Goal: Task Accomplishment & Management: Manage account settings

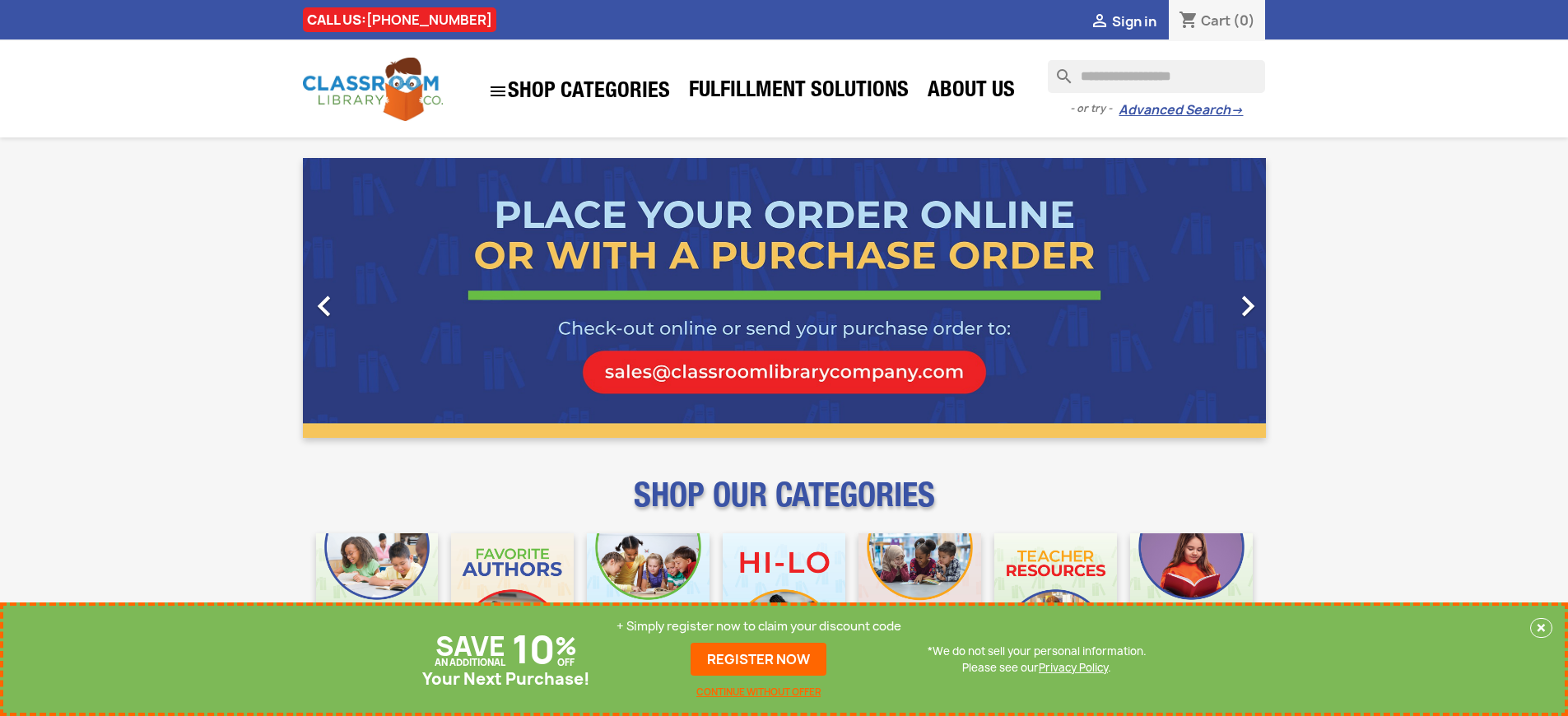
click at [763, 626] on p "+ Simply register now to claim your discount code" at bounding box center [759, 626] width 285 height 17
click at [768, 626] on p "+ Simply register now to claim your discount code" at bounding box center [759, 626] width 285 height 17
click at [759, 626] on p "+ Simply register now to claim your discount code" at bounding box center [759, 626] width 285 height 17
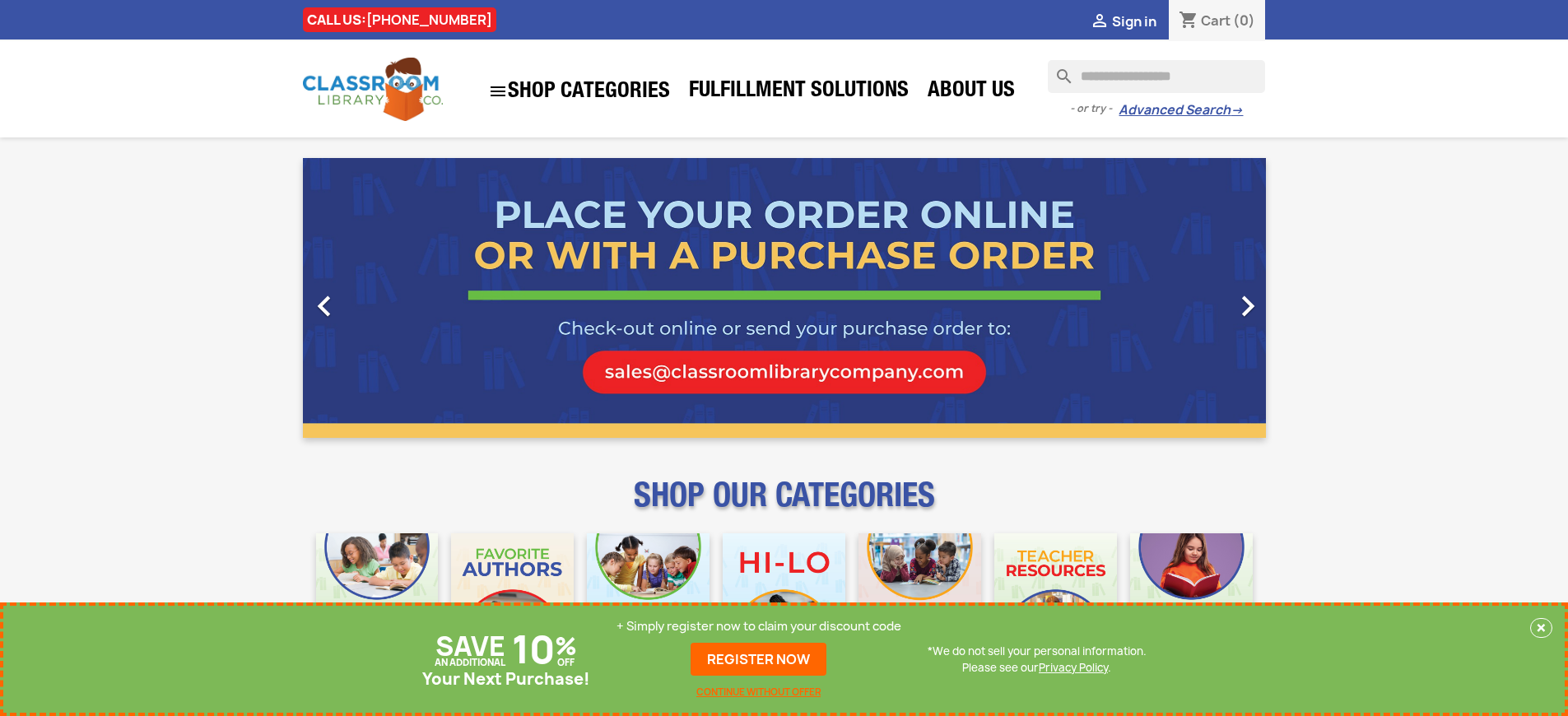
click at [759, 626] on p "+ Simply register now to claim your discount code" at bounding box center [759, 626] width 285 height 17
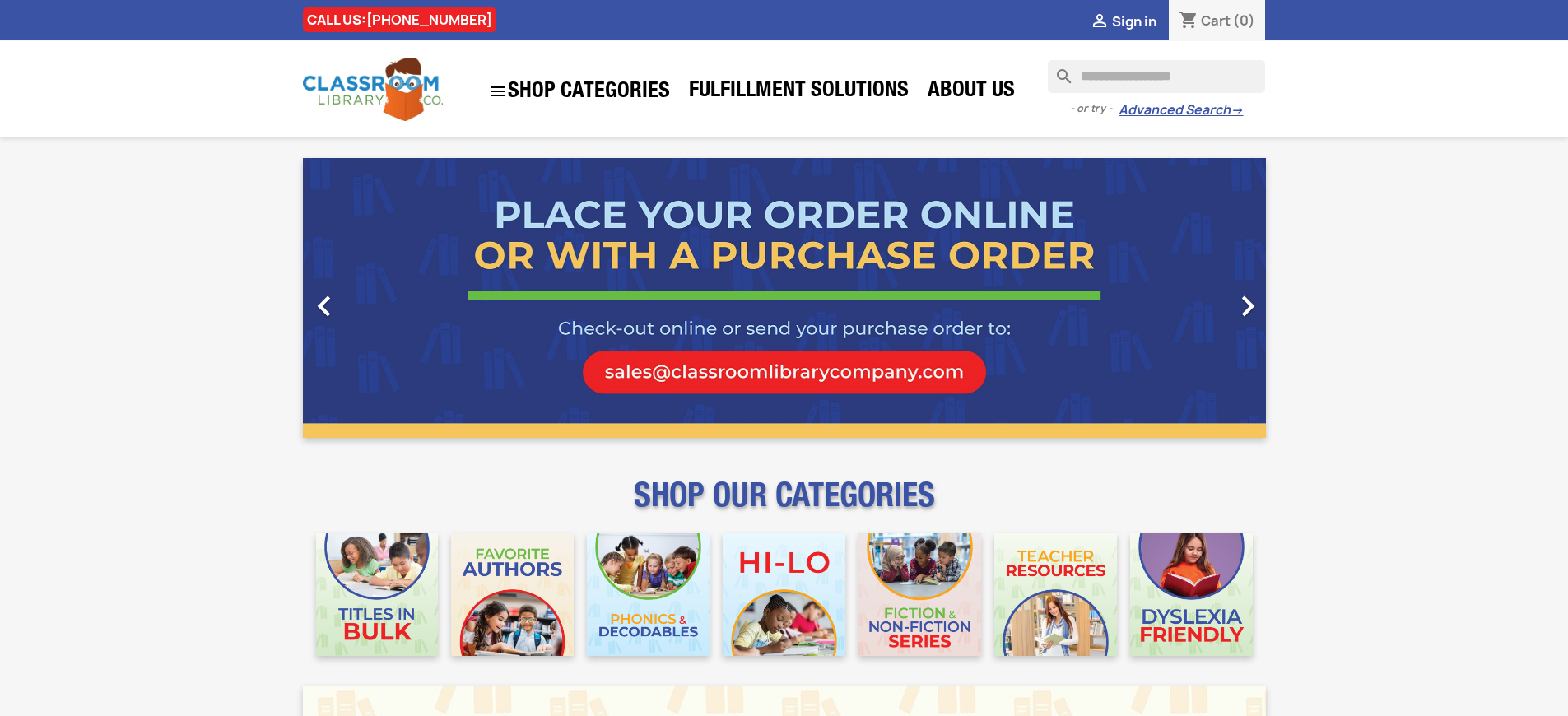
click at [1142, 20] on span "Sign in" at bounding box center [1134, 21] width 45 height 19
